Goal: Information Seeking & Learning: Understand process/instructions

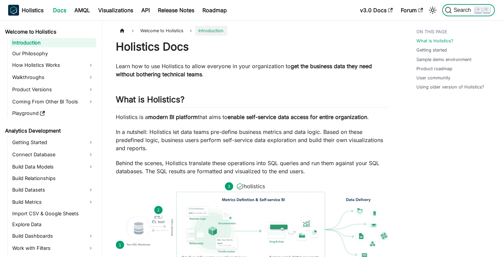
click at [458, 11] on span "Search" at bounding box center [463, 10] width 23 height 6
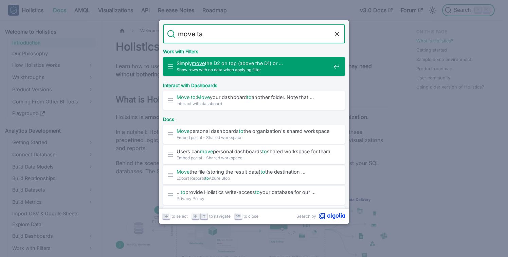
type input "move tah"
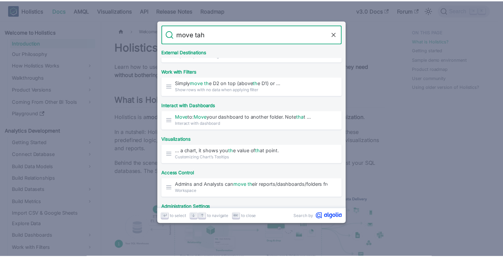
scroll to position [136, 0]
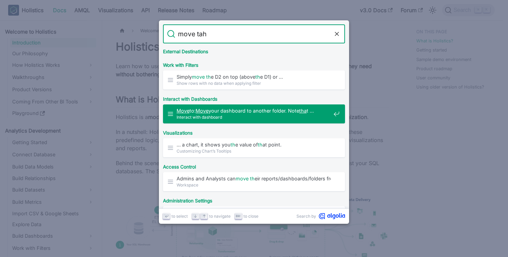
click at [260, 117] on span "Interact with dashboard" at bounding box center [254, 117] width 154 height 6
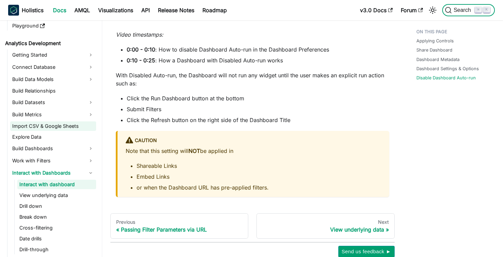
scroll to position [86, 0]
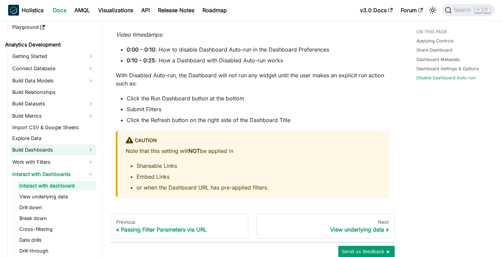
click at [58, 152] on link "Build Dashboards" at bounding box center [53, 150] width 86 height 11
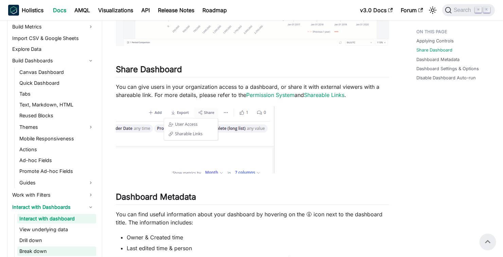
scroll to position [175, 0]
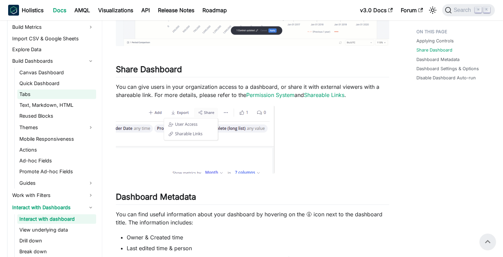
click at [48, 97] on link "Tabs" at bounding box center [56, 95] width 79 height 10
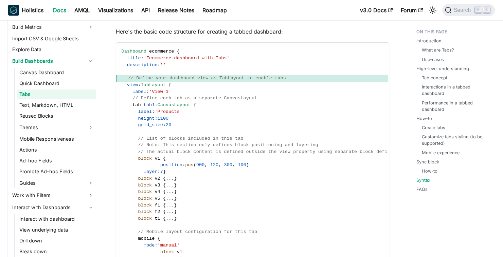
scroll to position [1498, 0]
